Goal: Task Accomplishment & Management: Use online tool/utility

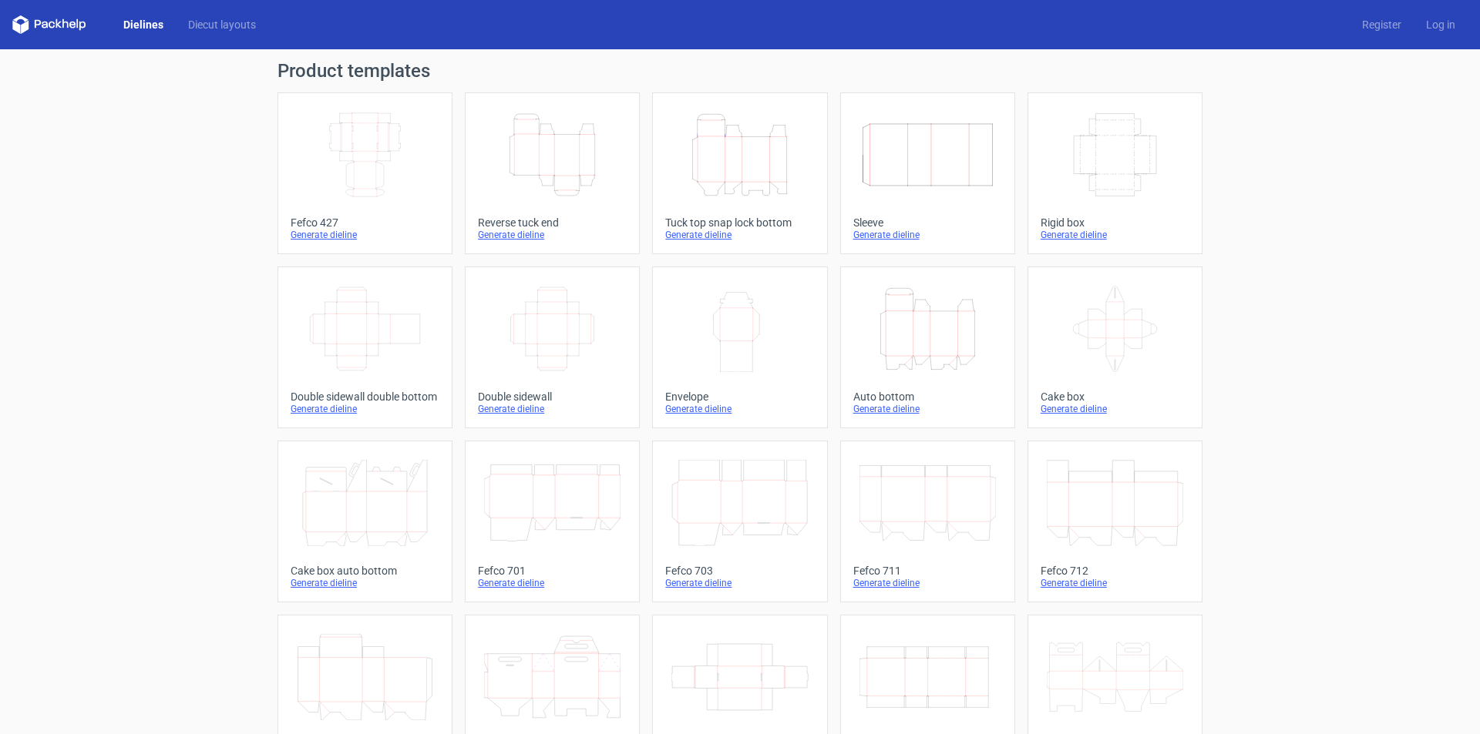
click at [546, 174] on icon "Height Depth Width" at bounding box center [552, 155] width 136 height 86
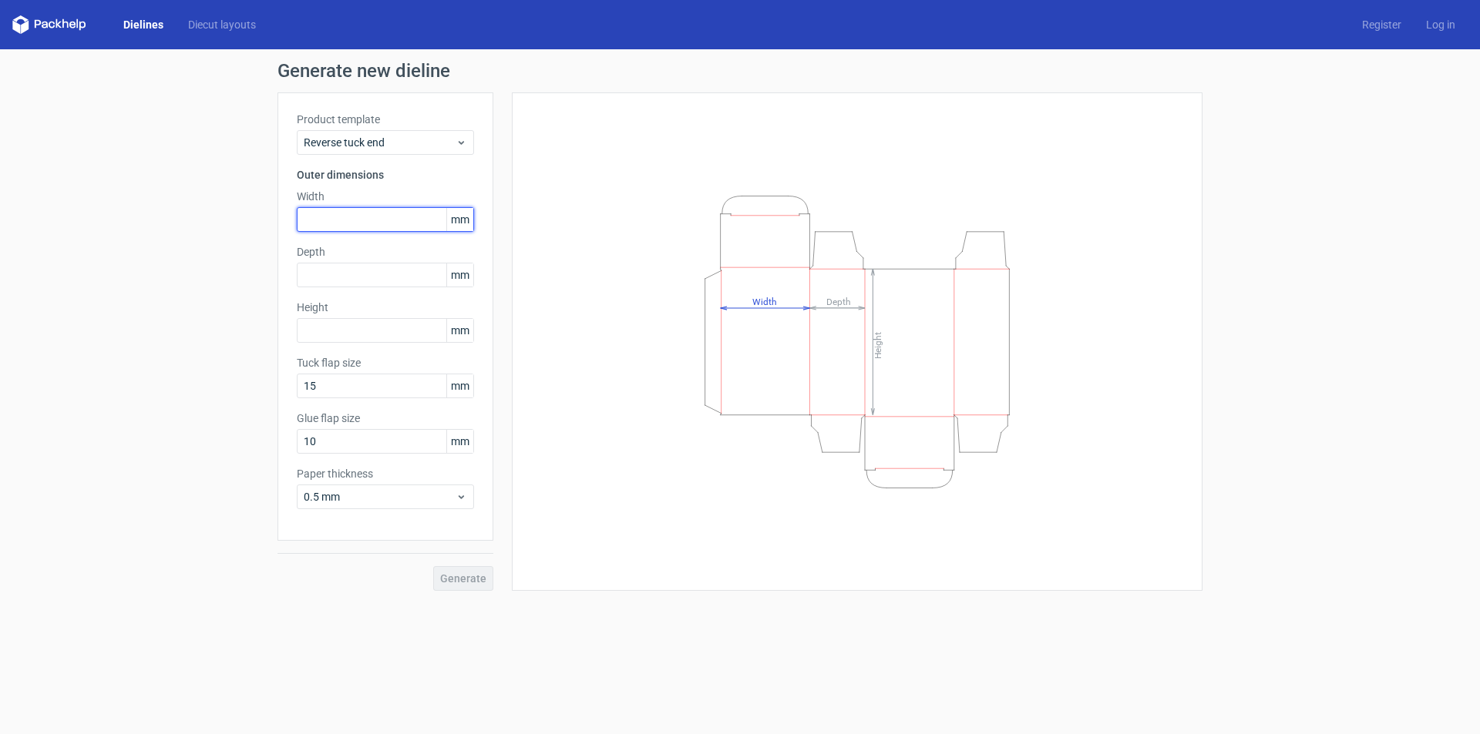
drag, startPoint x: 341, startPoint y: 219, endPoint x: 345, endPoint y: 233, distance: 14.6
click at [344, 219] on input "text" at bounding box center [385, 219] width 177 height 25
type input "123"
type input "25"
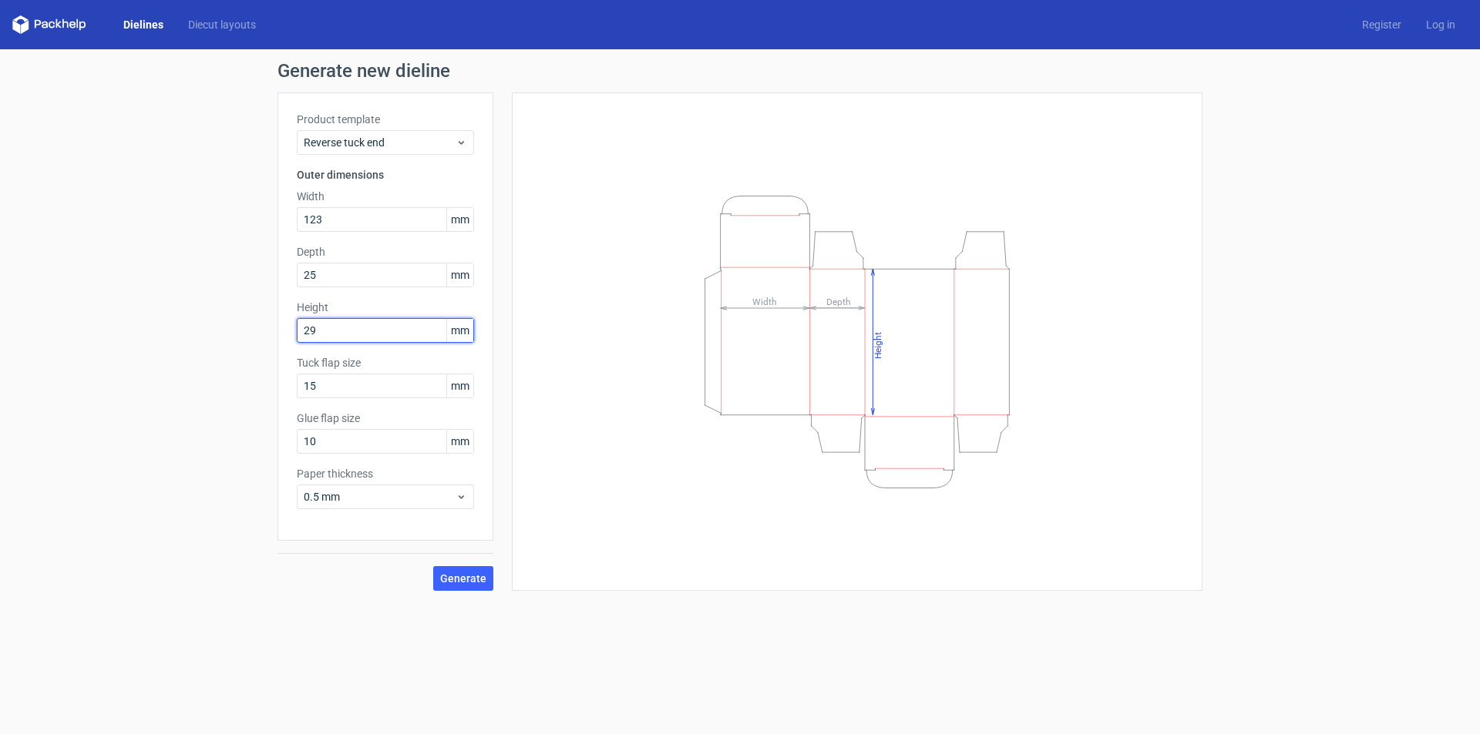
type input "29"
click at [464, 573] on span "Generate" at bounding box center [463, 578] width 46 height 11
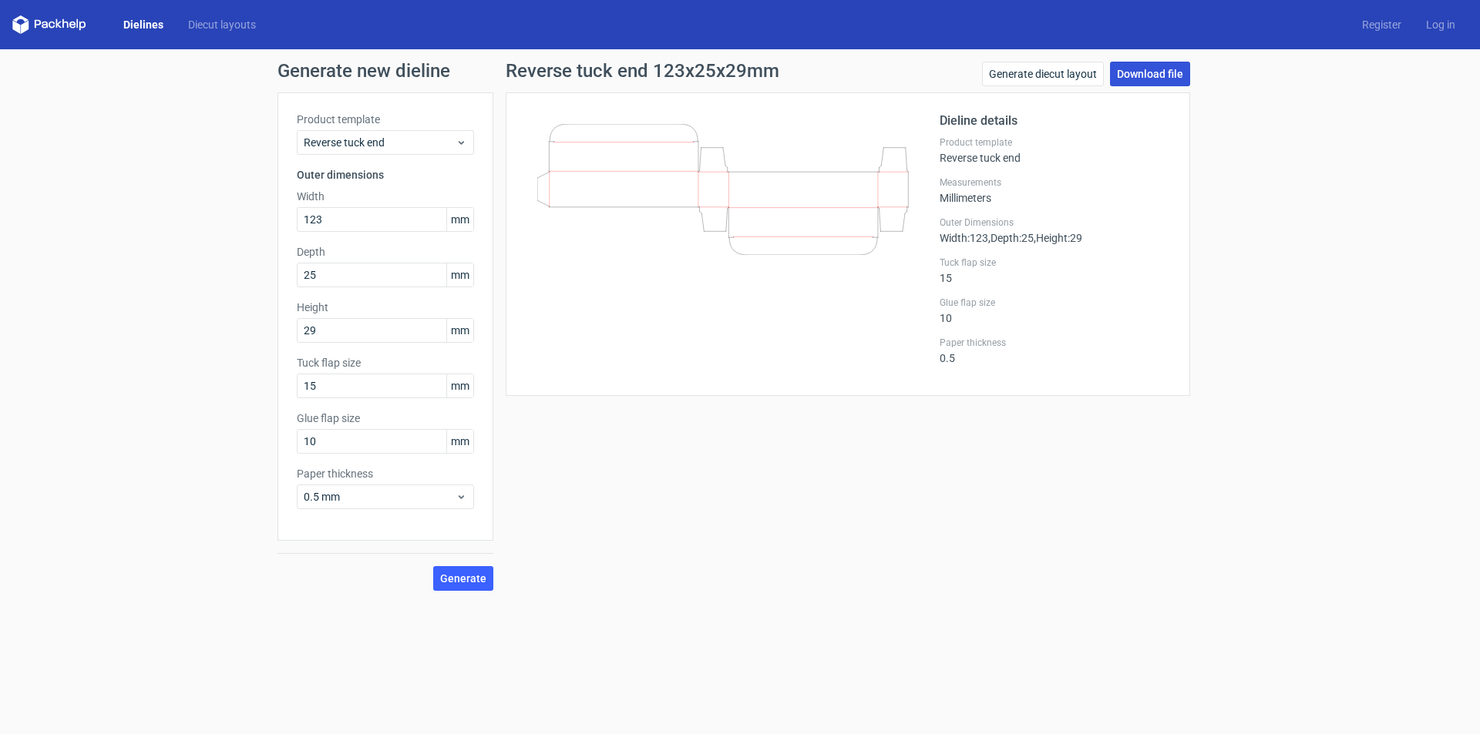
click at [1161, 73] on link "Download file" at bounding box center [1150, 74] width 80 height 25
type input "12"
click at [462, 582] on span "Generate" at bounding box center [463, 578] width 46 height 11
click at [1155, 72] on link "Download file" at bounding box center [1150, 74] width 80 height 25
